Goal: Task Accomplishment & Management: Complete application form

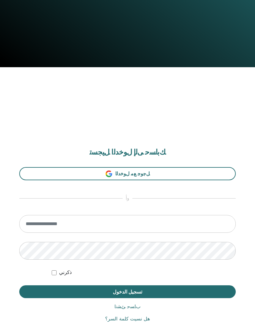
scroll to position [269, 0]
click at [170, 225] on input "email" at bounding box center [127, 224] width 217 height 18
type input "******"
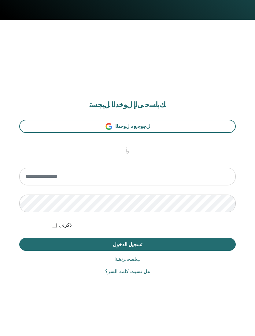
scroll to position [316, 0]
click at [161, 245] on button "تسجيل الدخول" at bounding box center [127, 245] width 217 height 13
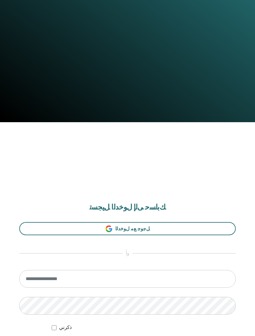
scroll to position [226, 0]
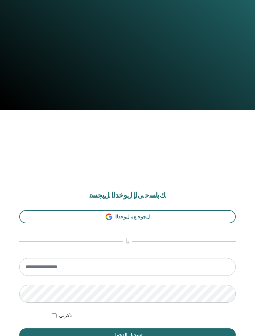
click at [156, 269] on input "email" at bounding box center [127, 267] width 217 height 18
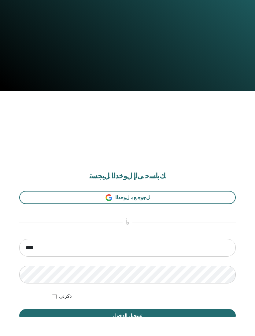
click at [129, 238] on span "ﻭﺃ" at bounding box center [128, 241] width 10 height 7
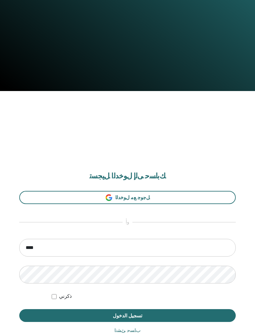
click at [131, 219] on span "ﻭﺃ" at bounding box center [128, 222] width 10 height 7
click at [129, 221] on span "ﻭﺃ" at bounding box center [128, 222] width 10 height 7
click at [75, 248] on input "****" at bounding box center [127, 248] width 217 height 18
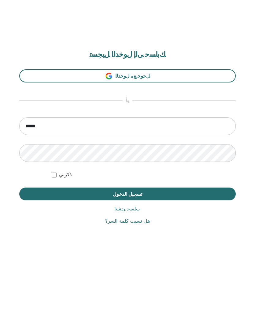
scroll to position [316, 0]
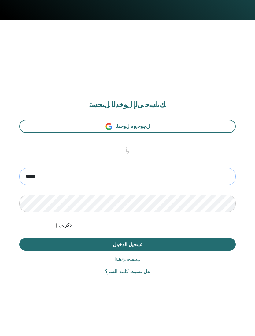
click at [117, 176] on input "*****" at bounding box center [127, 177] width 217 height 18
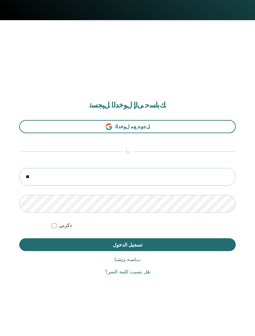
type input "*"
click at [171, 126] on link "ﻞﺟﻮﺟ ﻊﻣ ﻝﻮﺧﺪﻟﺍ" at bounding box center [127, 126] width 217 height 13
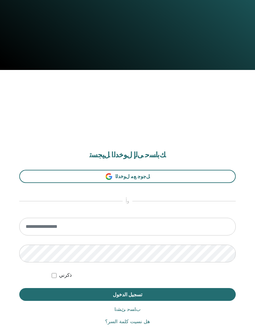
scroll to position [336, 0]
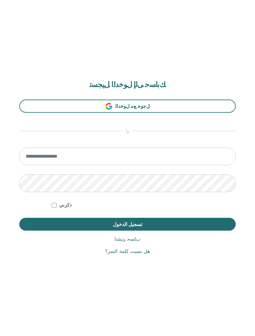
click at [146, 109] on span "ﻞﺟﻮﺟ ﻊﻣ ﻝﻮﺧﺪﻟﺍ" at bounding box center [132, 106] width 35 height 6
